Goal: Obtain resource: Obtain resource

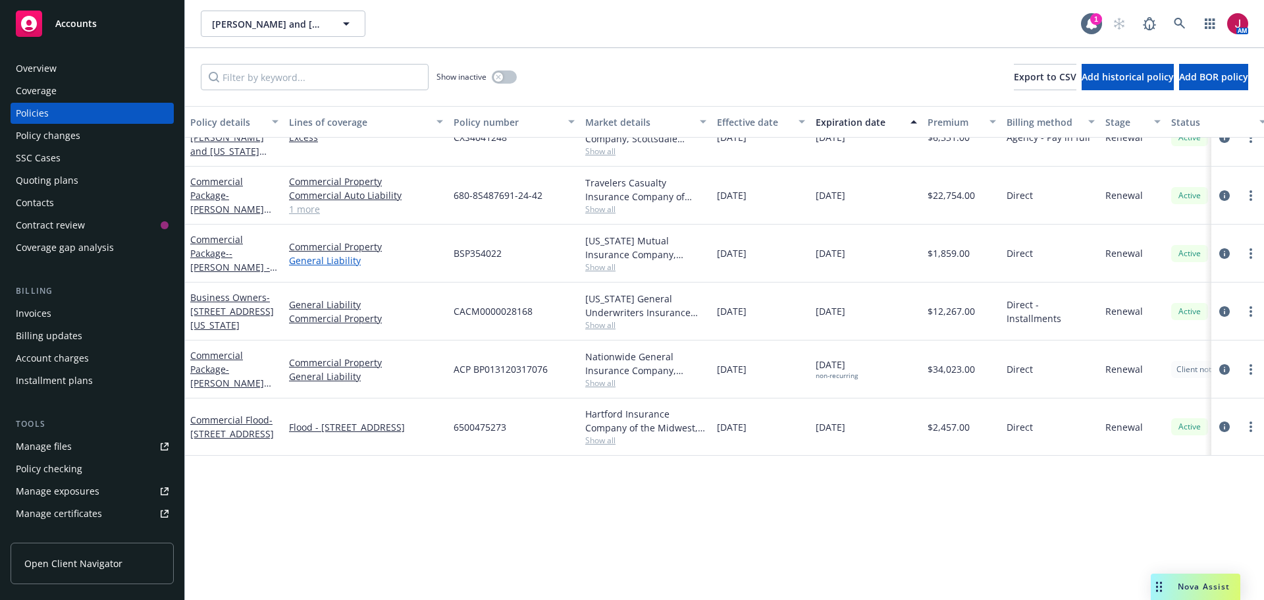
scroll to position [34, 0]
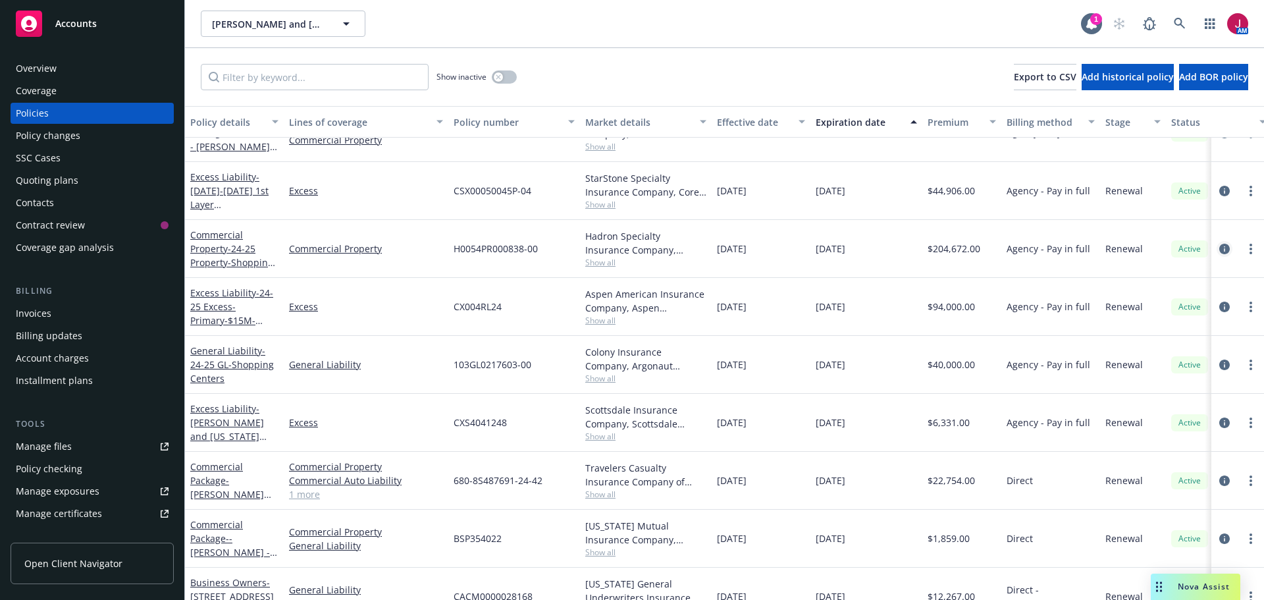
click at [1220, 250] on icon "circleInformation" at bounding box center [1225, 249] width 11 height 11
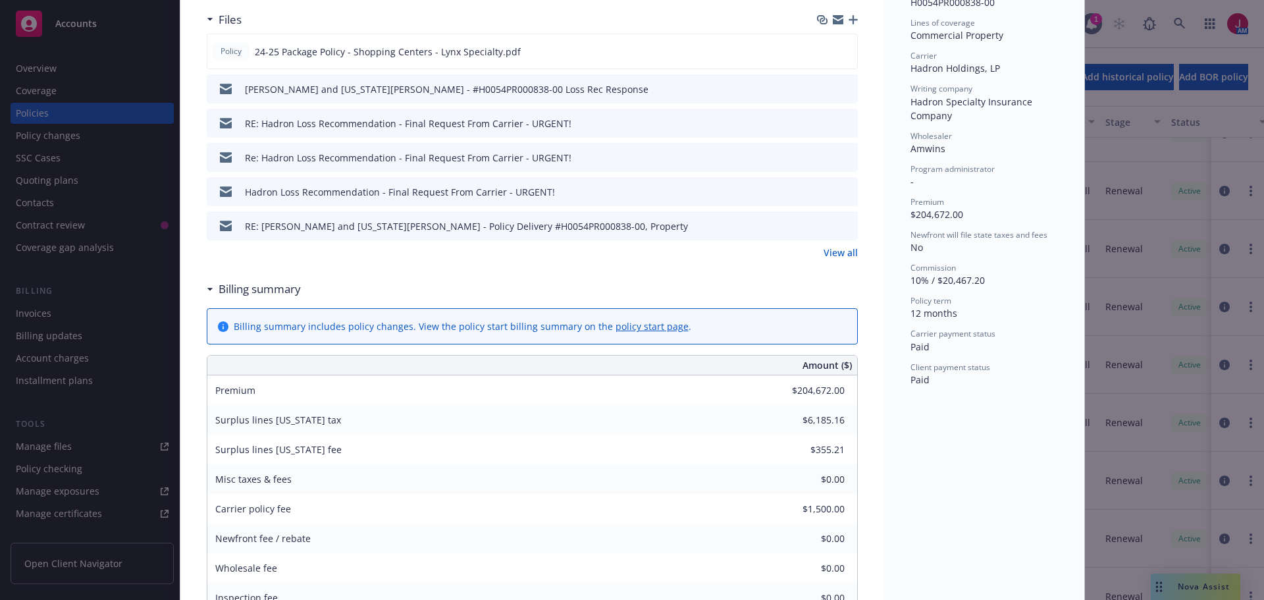
scroll to position [263, 0]
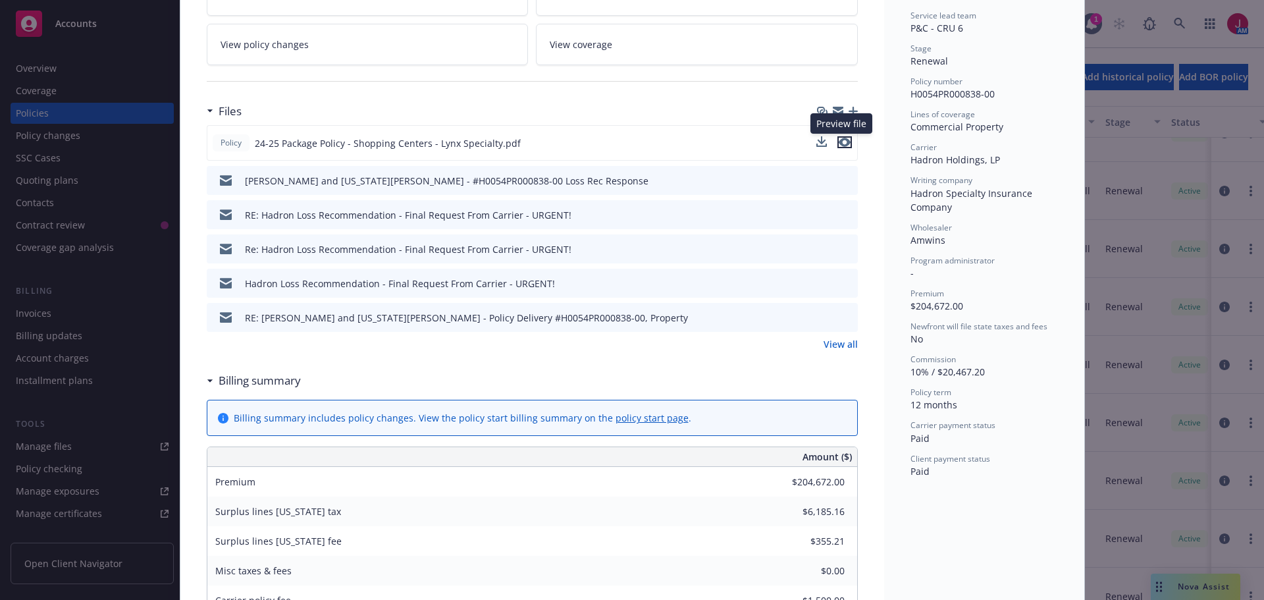
click at [841, 141] on icon "preview file" at bounding box center [845, 142] width 12 height 9
